Goal: Task Accomplishment & Management: Complete application form

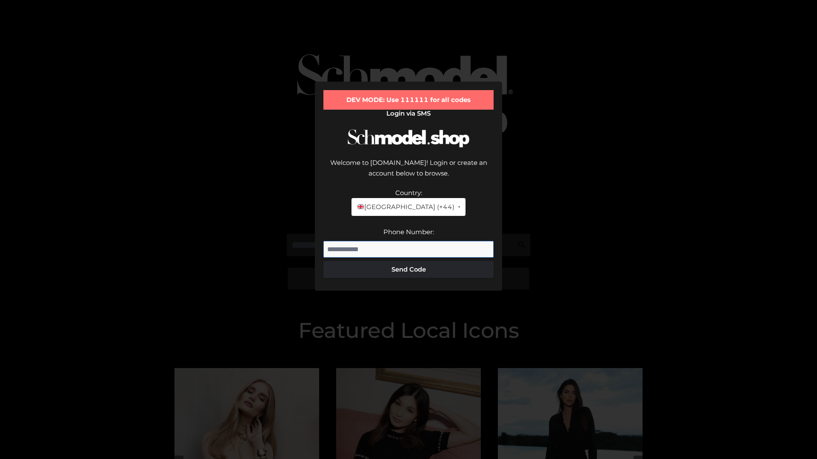
click at [408, 241] on input "Phone Number:" at bounding box center [408, 249] width 170 height 17
type input "**********"
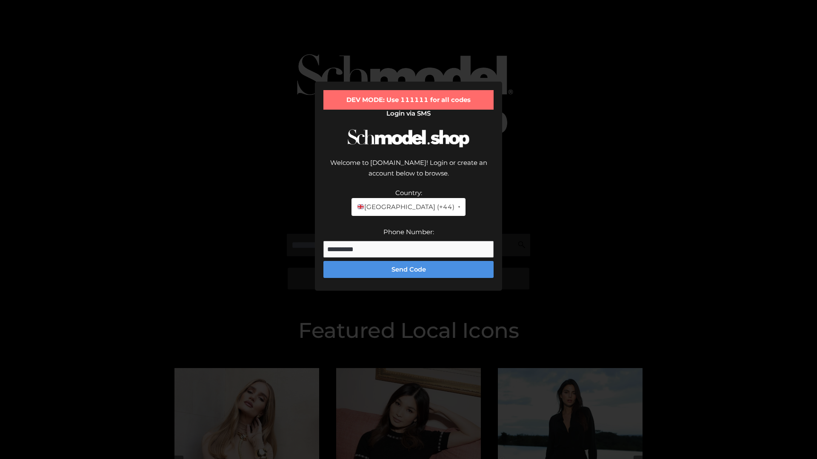
click at [408, 261] on button "Send Code" at bounding box center [408, 269] width 170 height 17
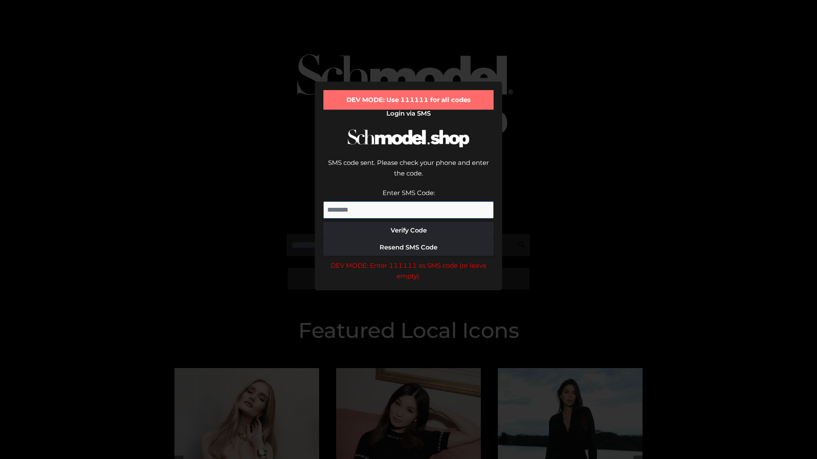
click at [408, 202] on input "Enter SMS Code:" at bounding box center [408, 210] width 170 height 17
type input "******"
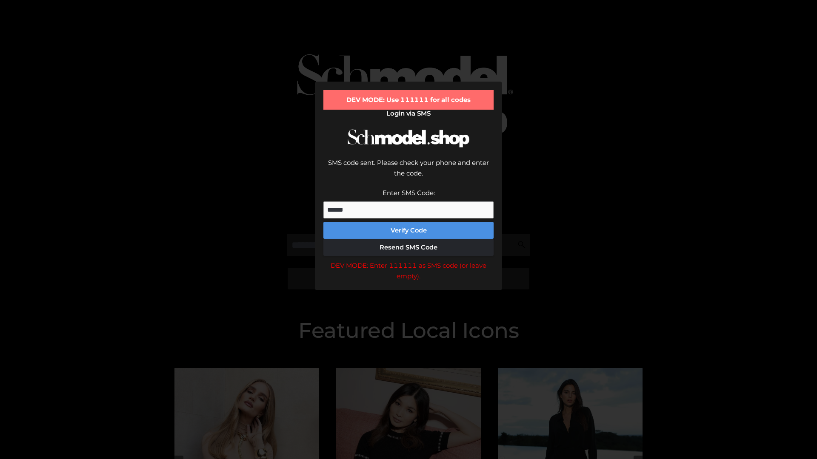
click at [408, 222] on button "Verify Code" at bounding box center [408, 230] width 170 height 17
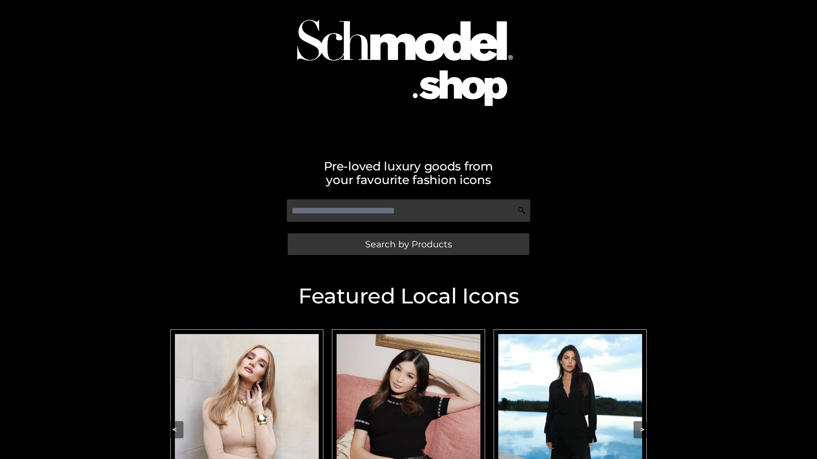
scroll to position [42, 0]
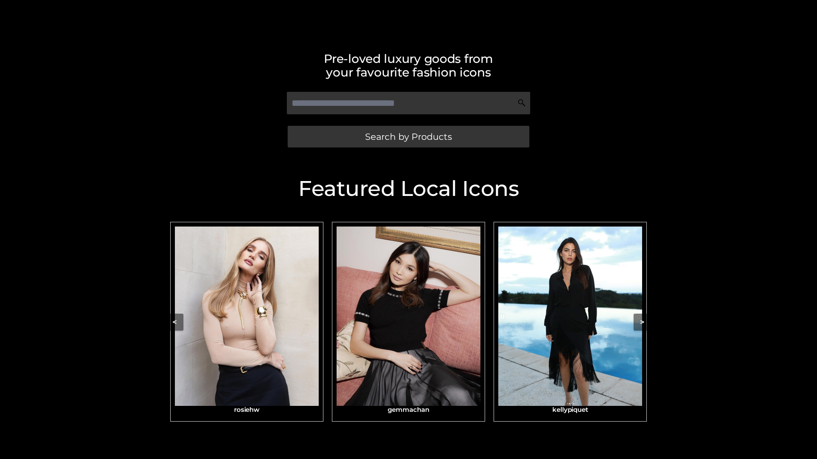
scroll to position [181, 0]
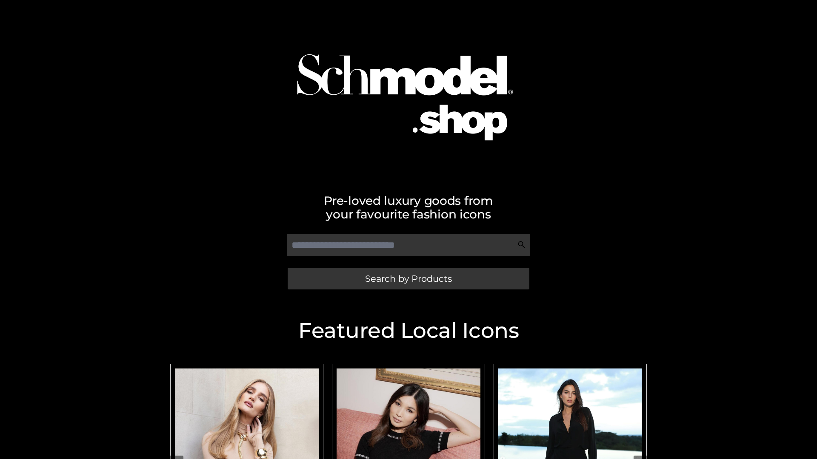
scroll to position [18, 0]
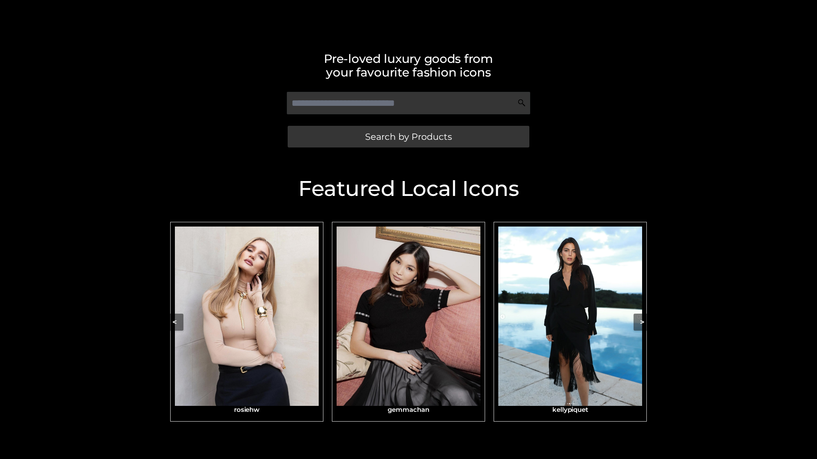
scroll to position [181, 0]
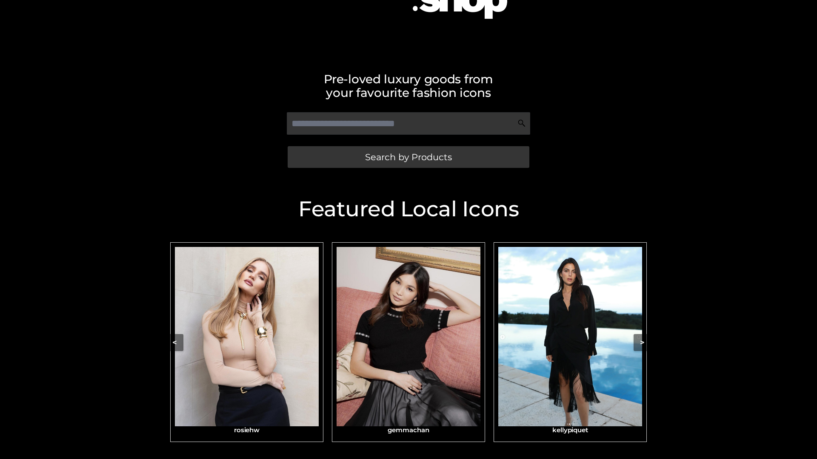
scroll to position [153, 0]
